Goal: Task Accomplishment & Management: Manage account settings

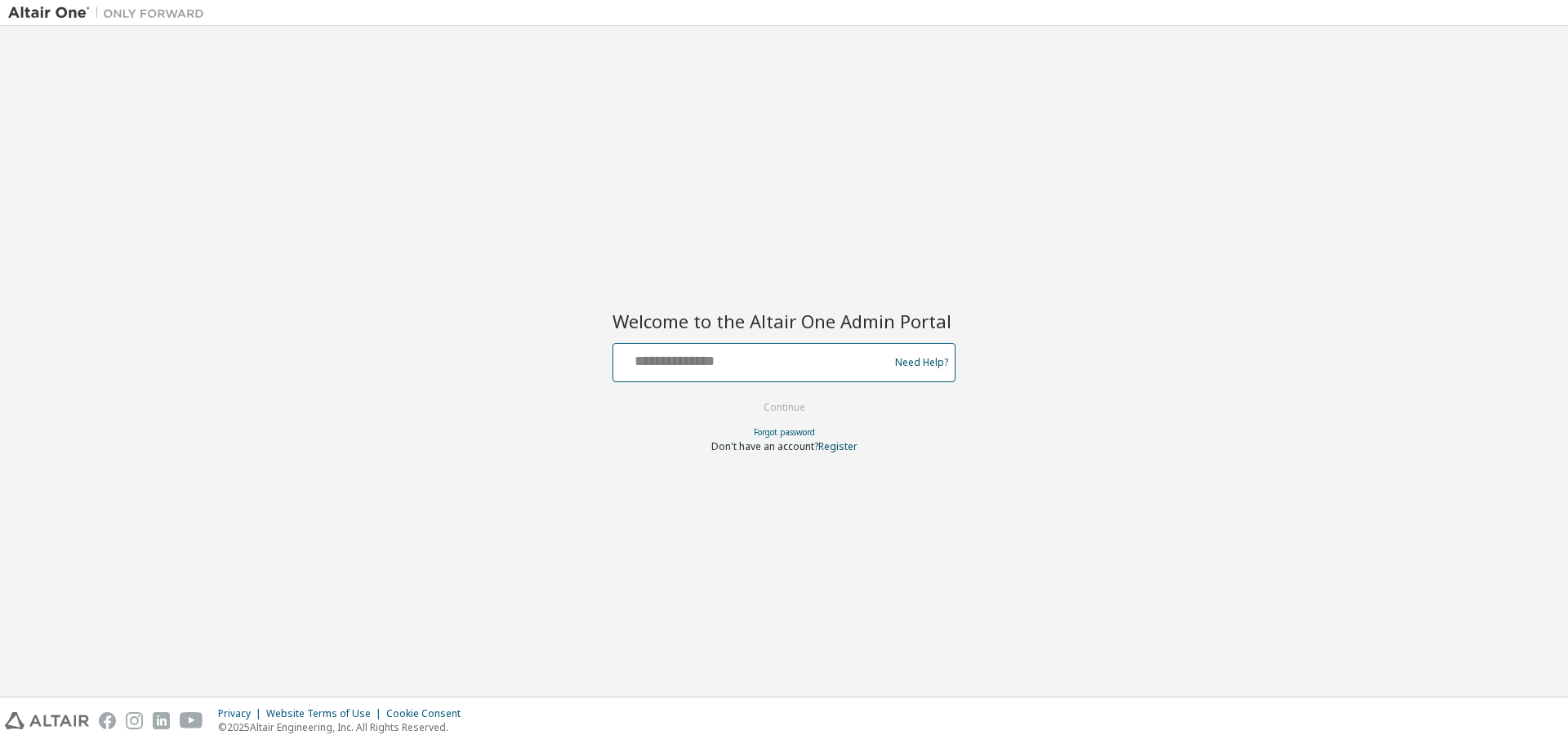
click at [798, 365] on input "text" at bounding box center [753, 359] width 267 height 23
type input "**********"
click at [799, 413] on button "Continue" at bounding box center [784, 407] width 76 height 24
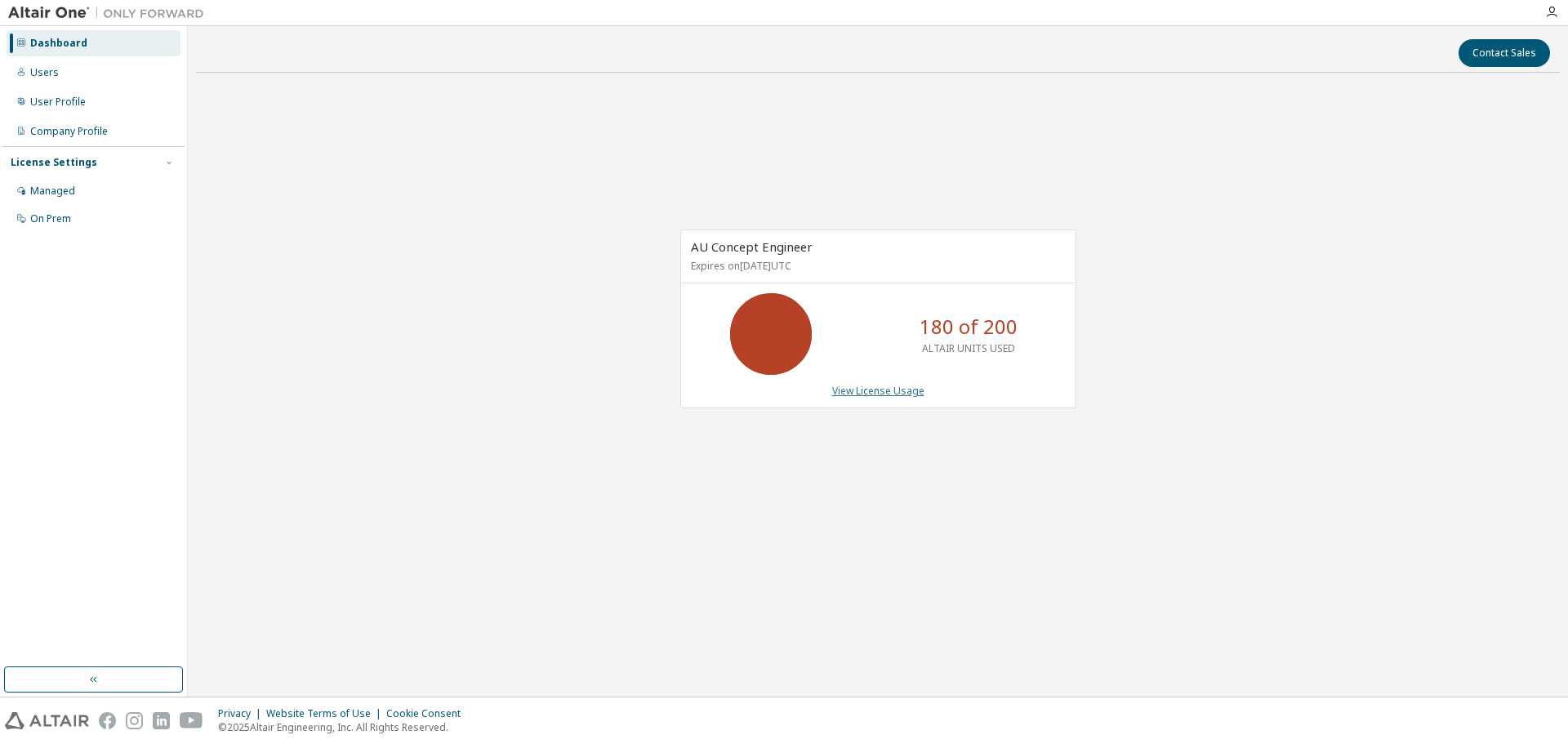
click at [894, 391] on link "View License Usage" at bounding box center [877, 391] width 92 height 14
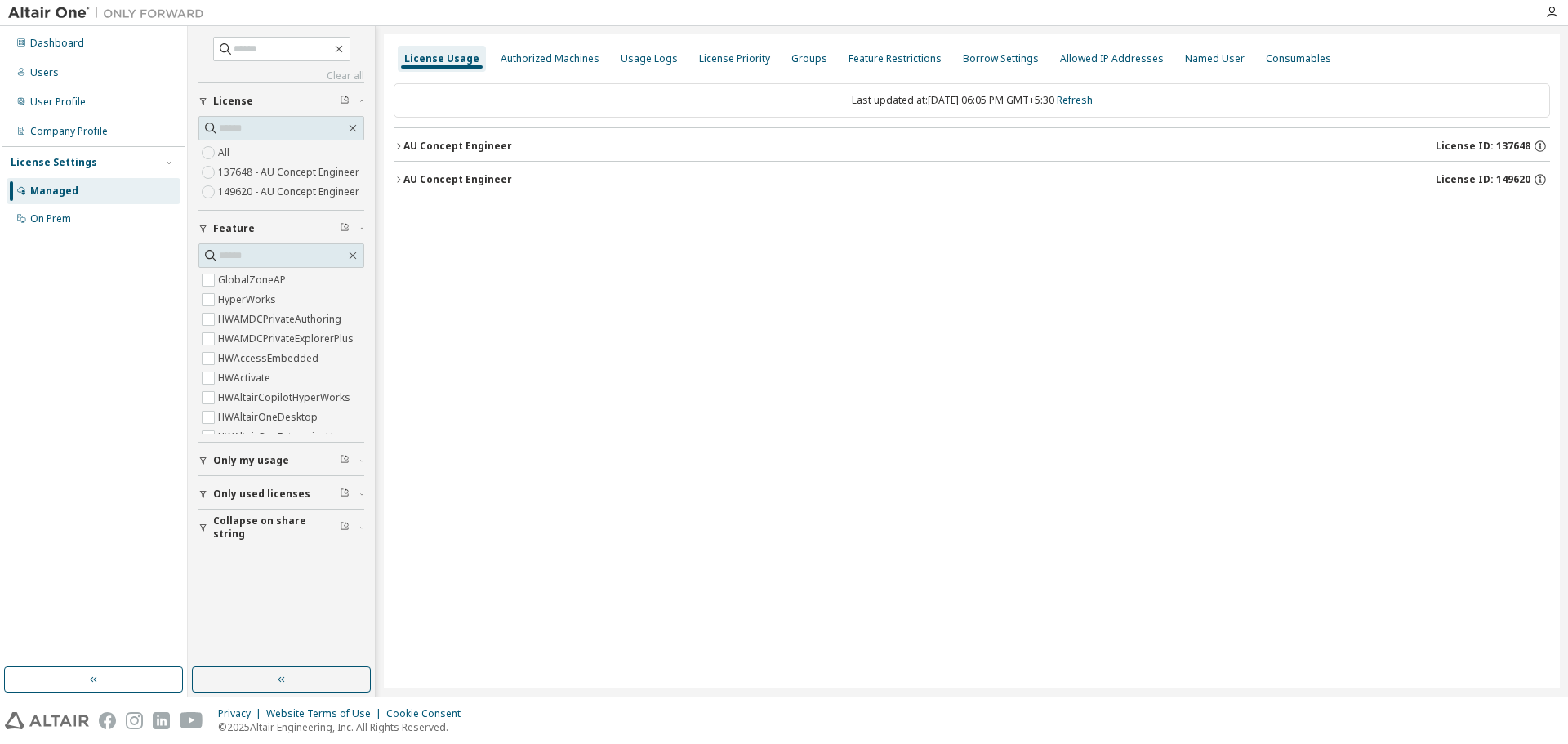
click at [398, 187] on button "AU Concept Engineer License ID: 149620" at bounding box center [971, 180] width 1156 height 36
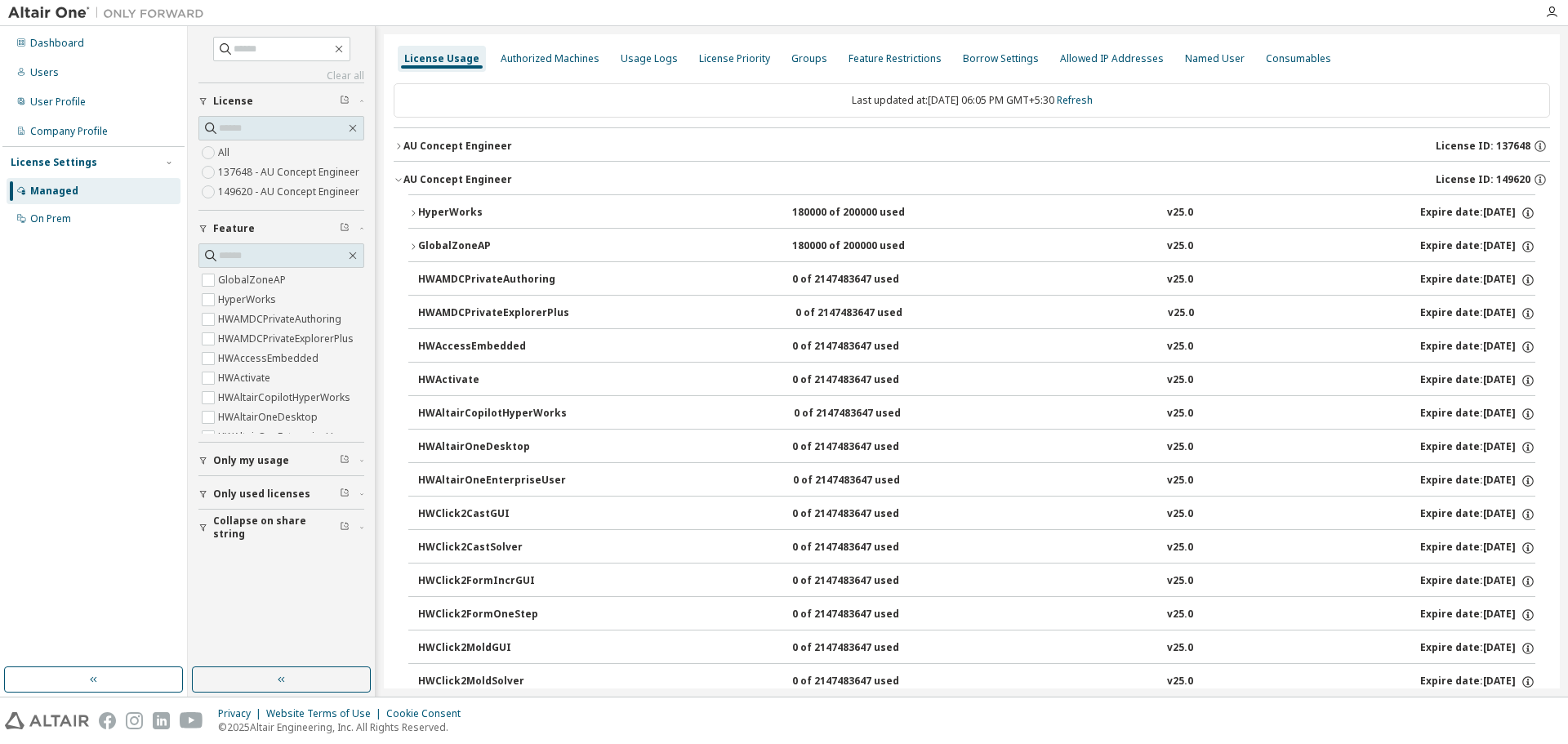
click at [415, 244] on icon "button" at bounding box center [413, 247] width 10 height 10
